Goal: Task Accomplishment & Management: Manage account settings

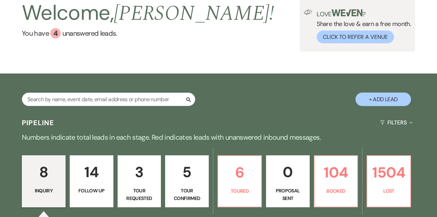
scroll to position [42, 0]
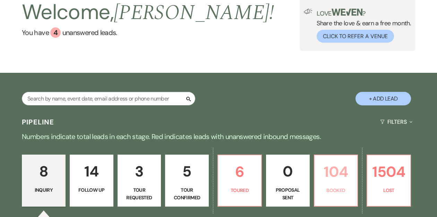
click at [328, 176] on p "104" at bounding box center [336, 171] width 35 height 23
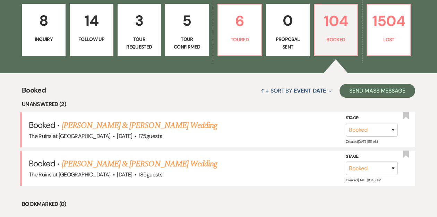
scroll to position [194, 0]
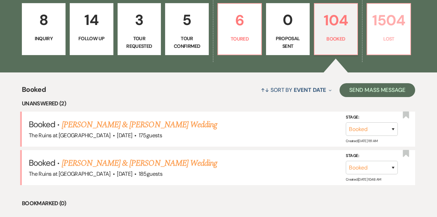
click at [381, 43] on link "1504 Lost" at bounding box center [389, 29] width 44 height 52
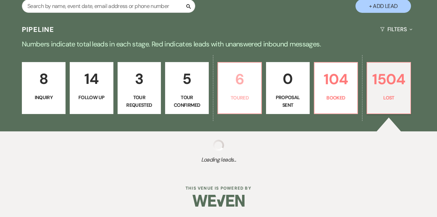
select select "8"
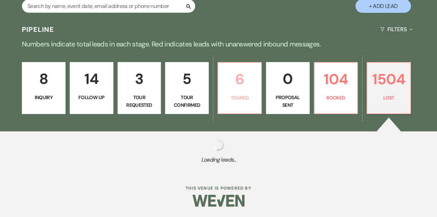
select select "7"
select select "8"
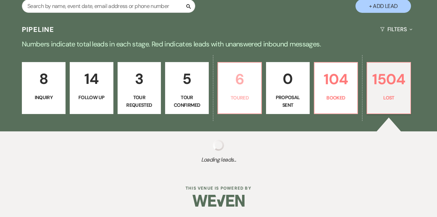
select select "8"
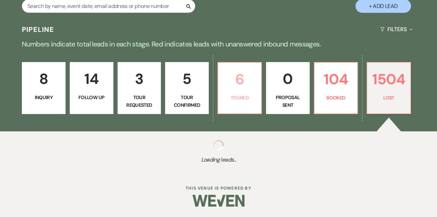
select select "8"
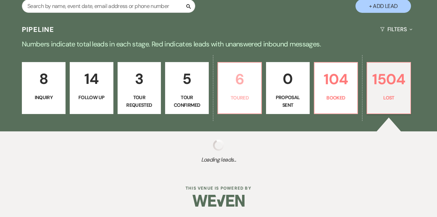
select select "8"
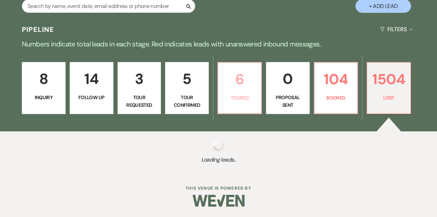
select select "8"
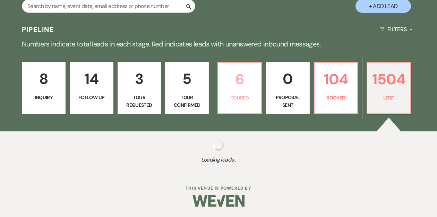
select select "8"
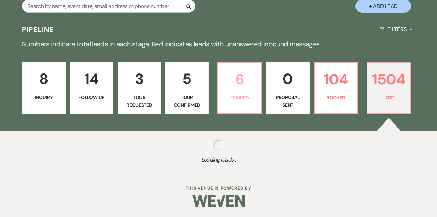
select select "8"
select select "5"
select select "8"
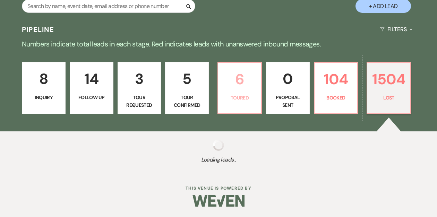
select select "8"
select select "5"
select select "8"
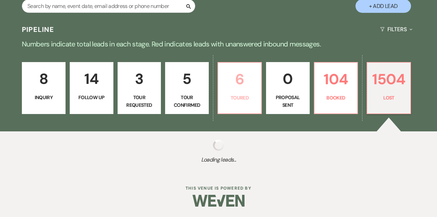
select select "8"
select select "5"
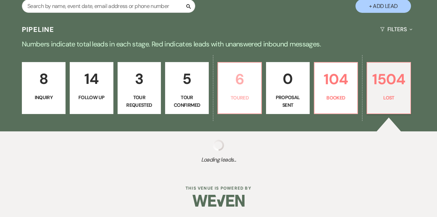
select select "8"
select select "7"
select select "8"
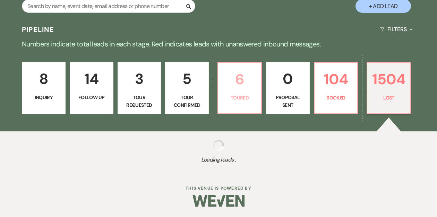
select select "7"
select select "8"
select select "5"
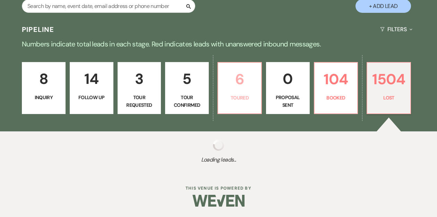
select select "8"
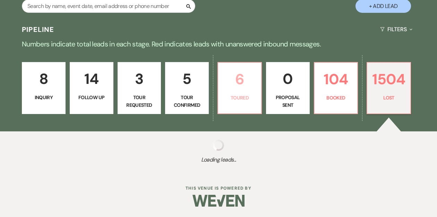
select select "7"
select select "8"
select select "5"
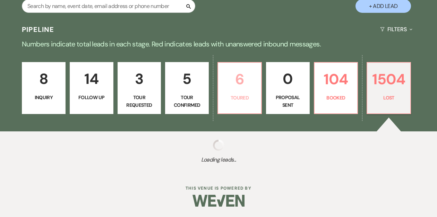
select select "8"
select select "5"
select select "8"
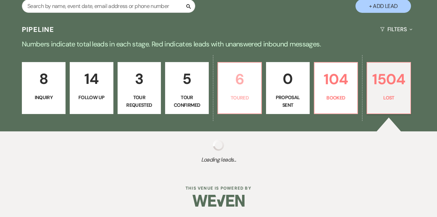
select select "8"
select select "5"
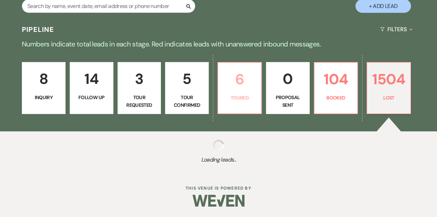
select select "8"
select select "5"
select select "8"
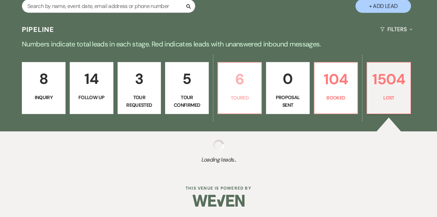
select select "8"
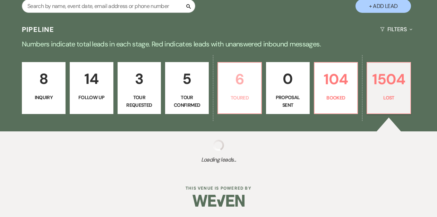
select select "8"
select select "5"
select select "8"
select select "6"
select select "8"
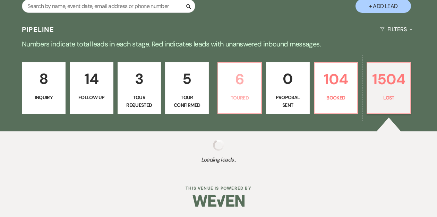
select select "8"
select select "5"
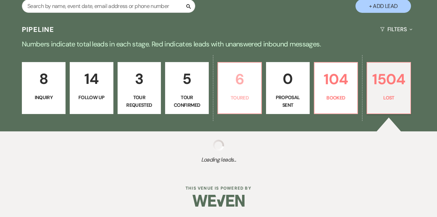
select select "8"
select select "7"
select select "8"
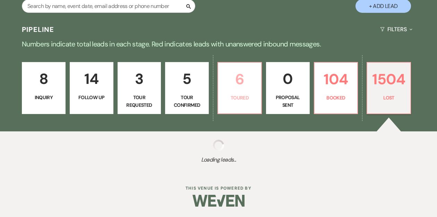
select select "8"
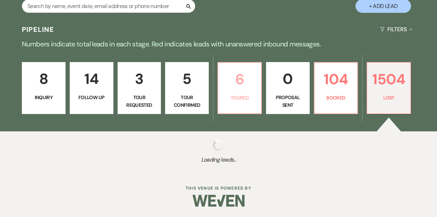
select select "8"
select select "5"
select select "8"
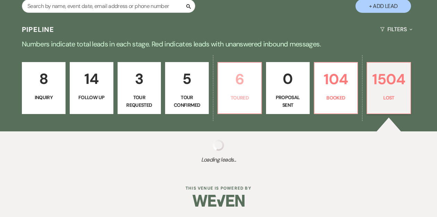
select select "7"
select select "8"
select select "7"
select select "8"
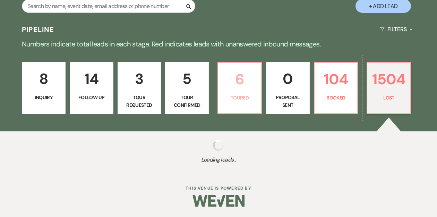
select select "8"
select select "7"
select select "8"
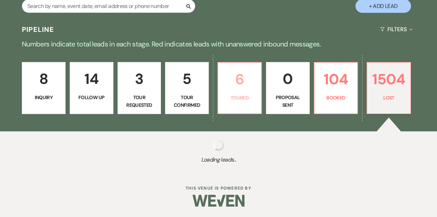
select select "8"
select select "10"
select select "8"
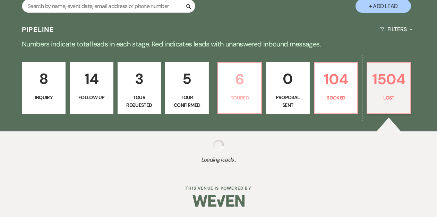
select select "8"
select select "5"
select select "8"
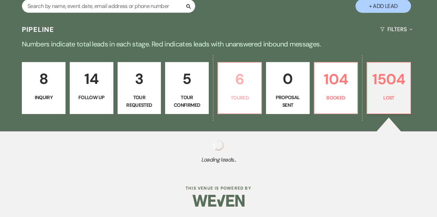
select select "7"
select select "8"
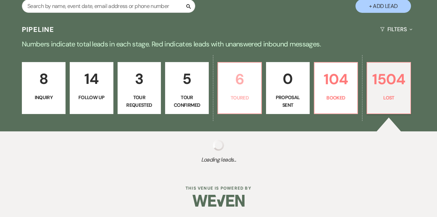
select select "8"
select select "7"
select select "8"
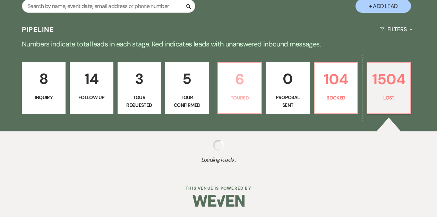
select select "7"
select select "8"
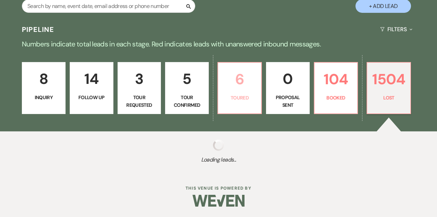
select select "8"
select select "7"
select select "8"
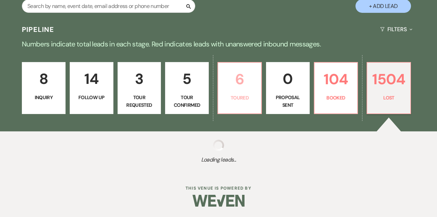
select select "5"
select select "8"
select select "7"
select select "8"
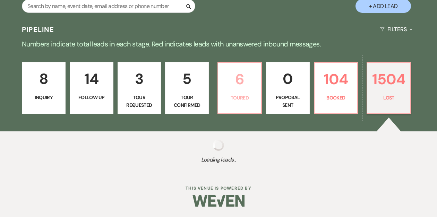
select select "8"
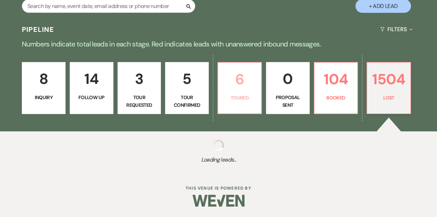
select select "8"
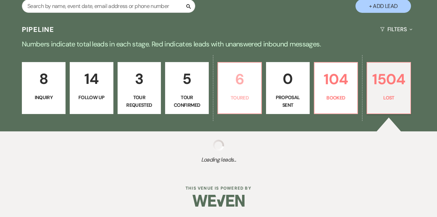
select select "8"
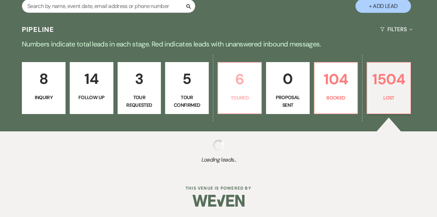
select select "8"
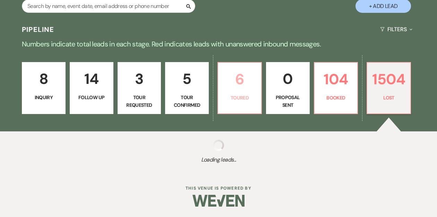
select select "8"
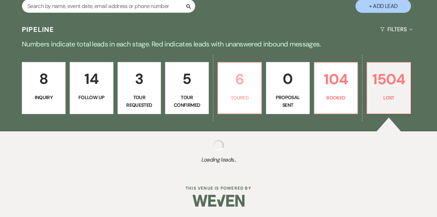
select select "8"
select select "6"
select select "8"
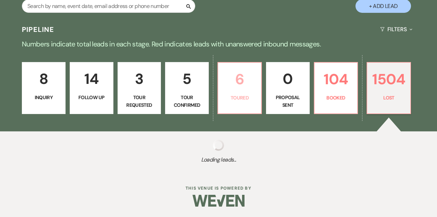
select select "8"
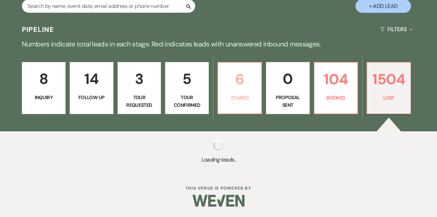
select select "6"
select select "8"
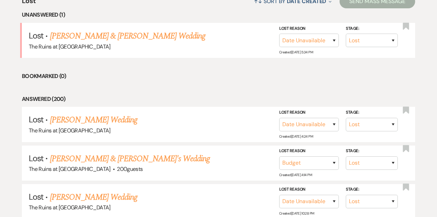
scroll to position [292, 0]
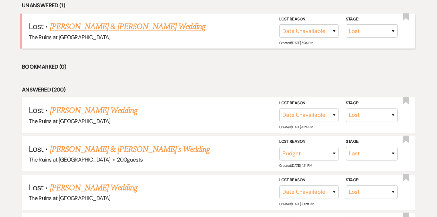
click at [135, 28] on link "[PERSON_NAME] & [PERSON_NAME] Wedding" at bounding box center [127, 26] width 155 height 12
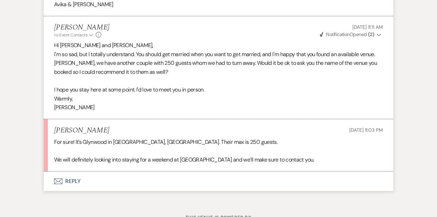
scroll to position [3632, 0]
